Goal: Check status: Check status

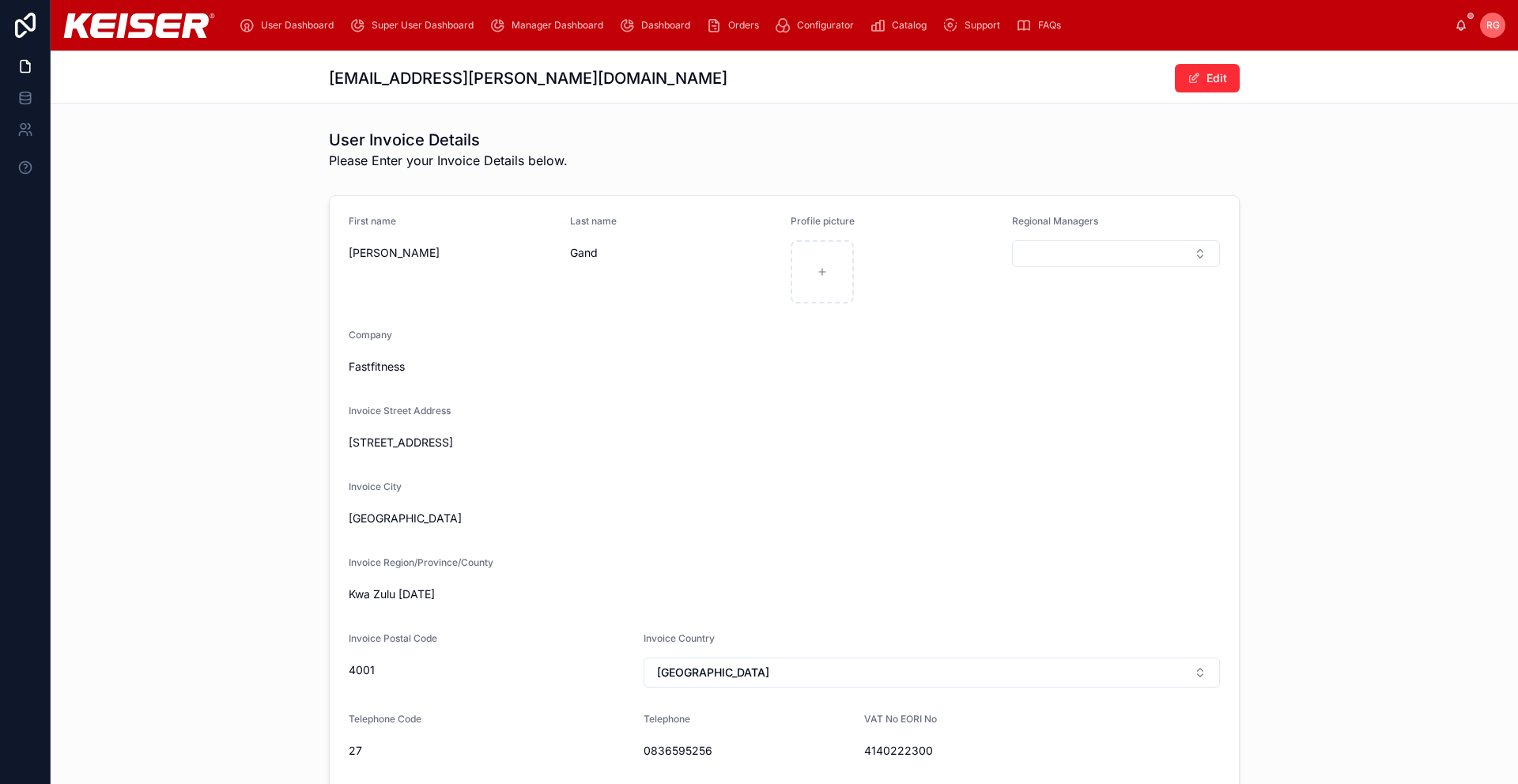
click at [395, 24] on span "Super User Dashboard" at bounding box center [422, 25] width 102 height 12
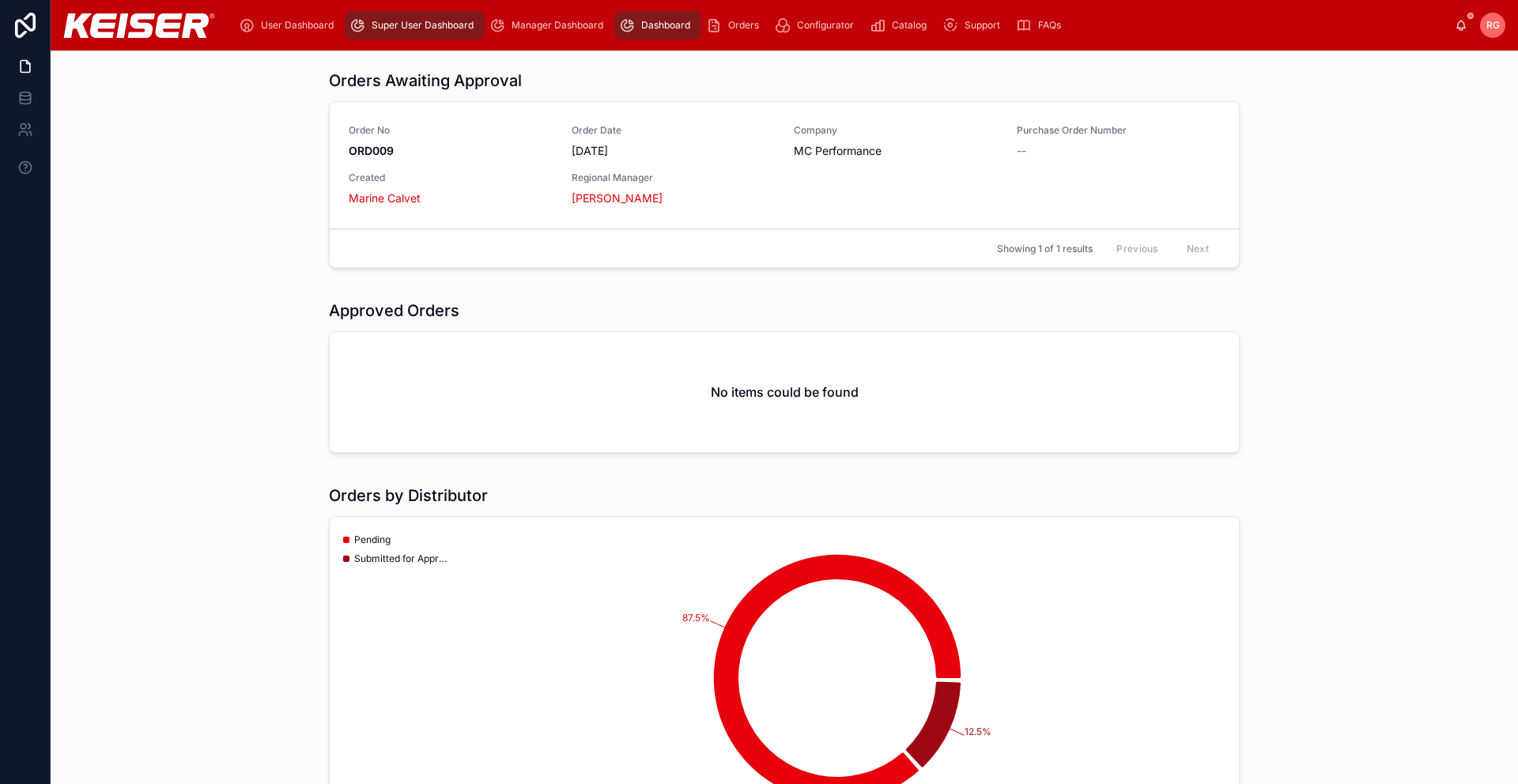
click at [378, 146] on strong "ORD009" at bounding box center [371, 151] width 45 height 13
